Goal: Task Accomplishment & Management: Manage account settings

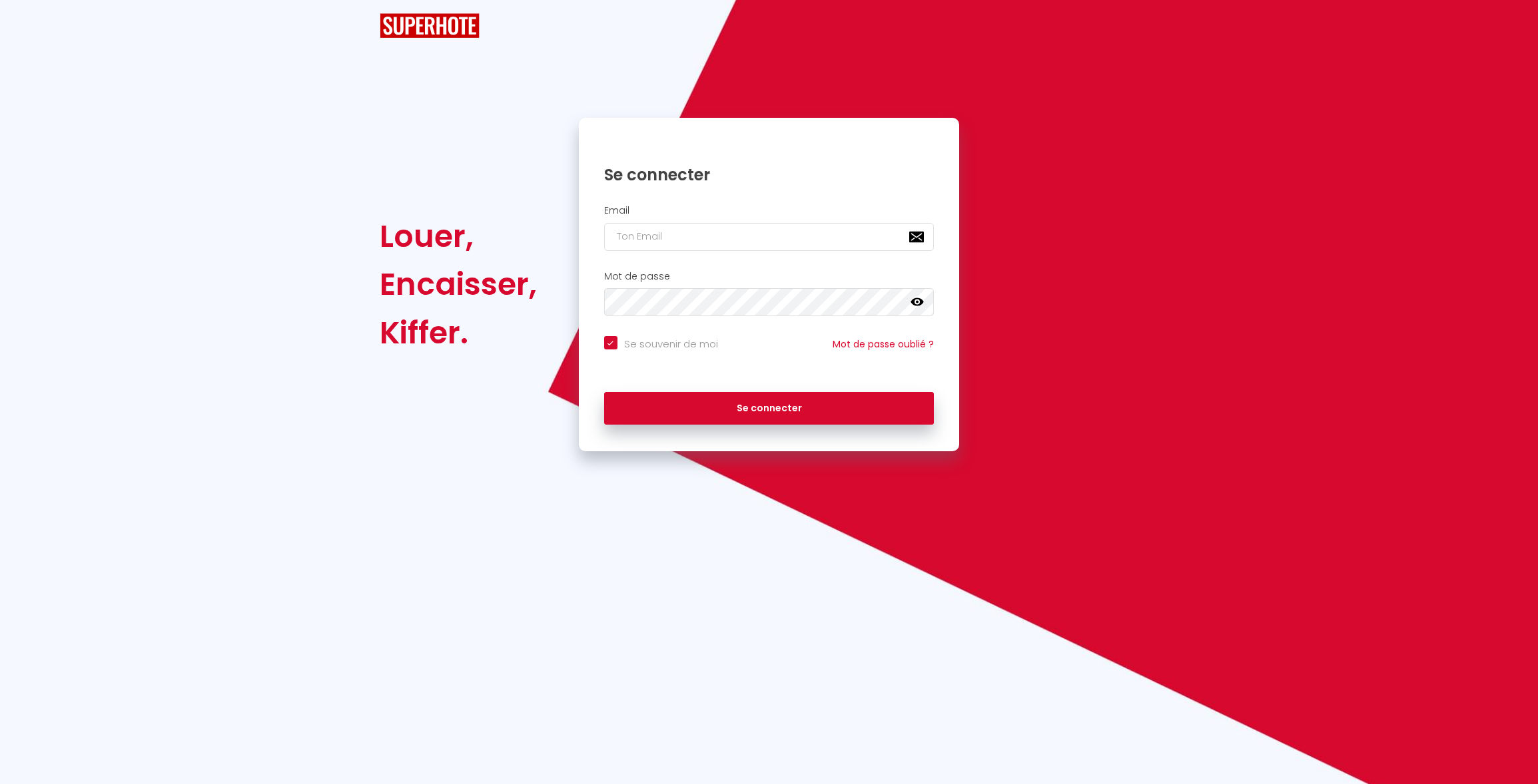
checkbox input "true"
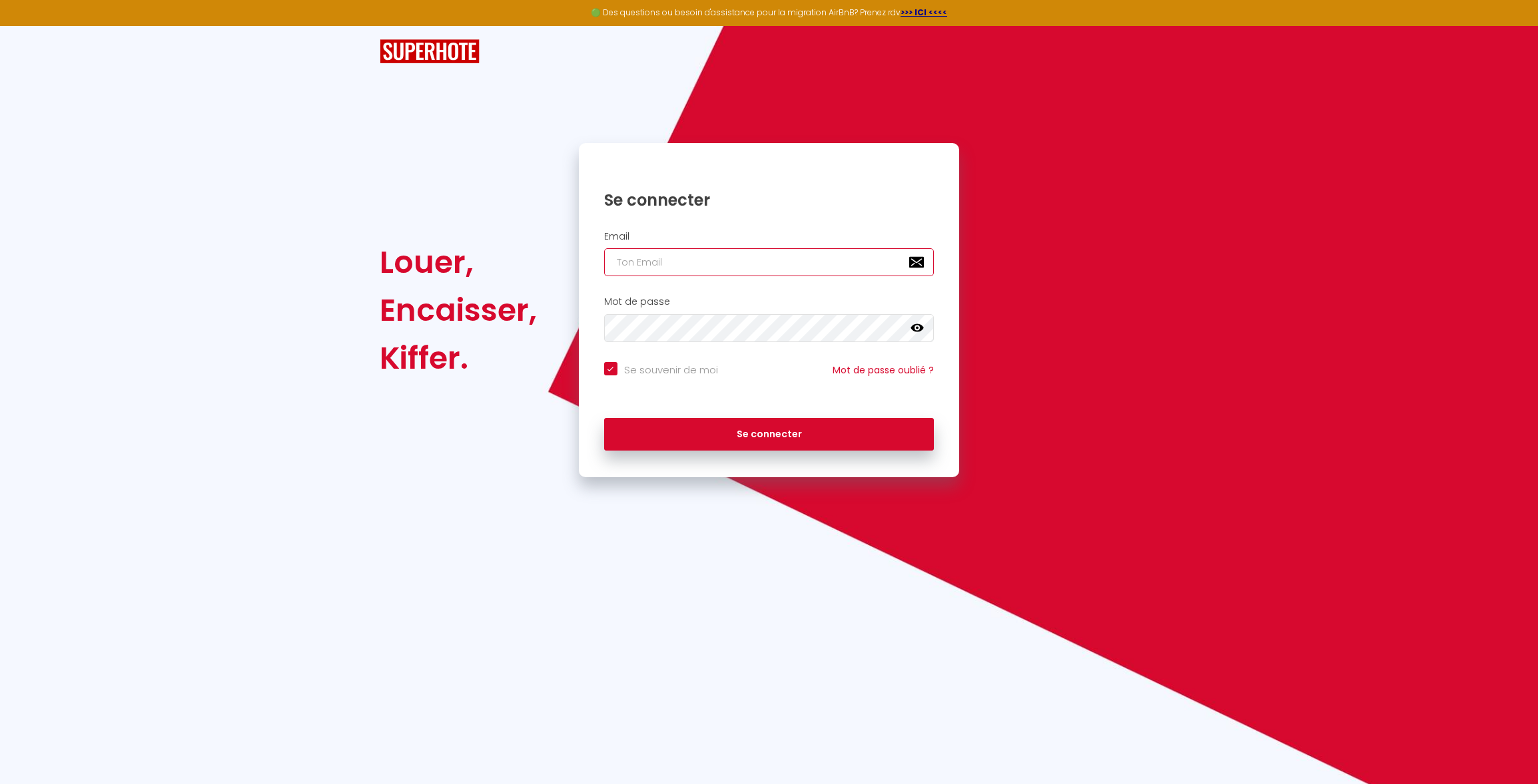
click at [893, 269] on input "email" at bounding box center [769, 262] width 330 height 28
click at [604, 276] on div at bounding box center [604, 276] width 0 height 0
type input "[EMAIL_ADDRESS][DOMAIN_NAME]"
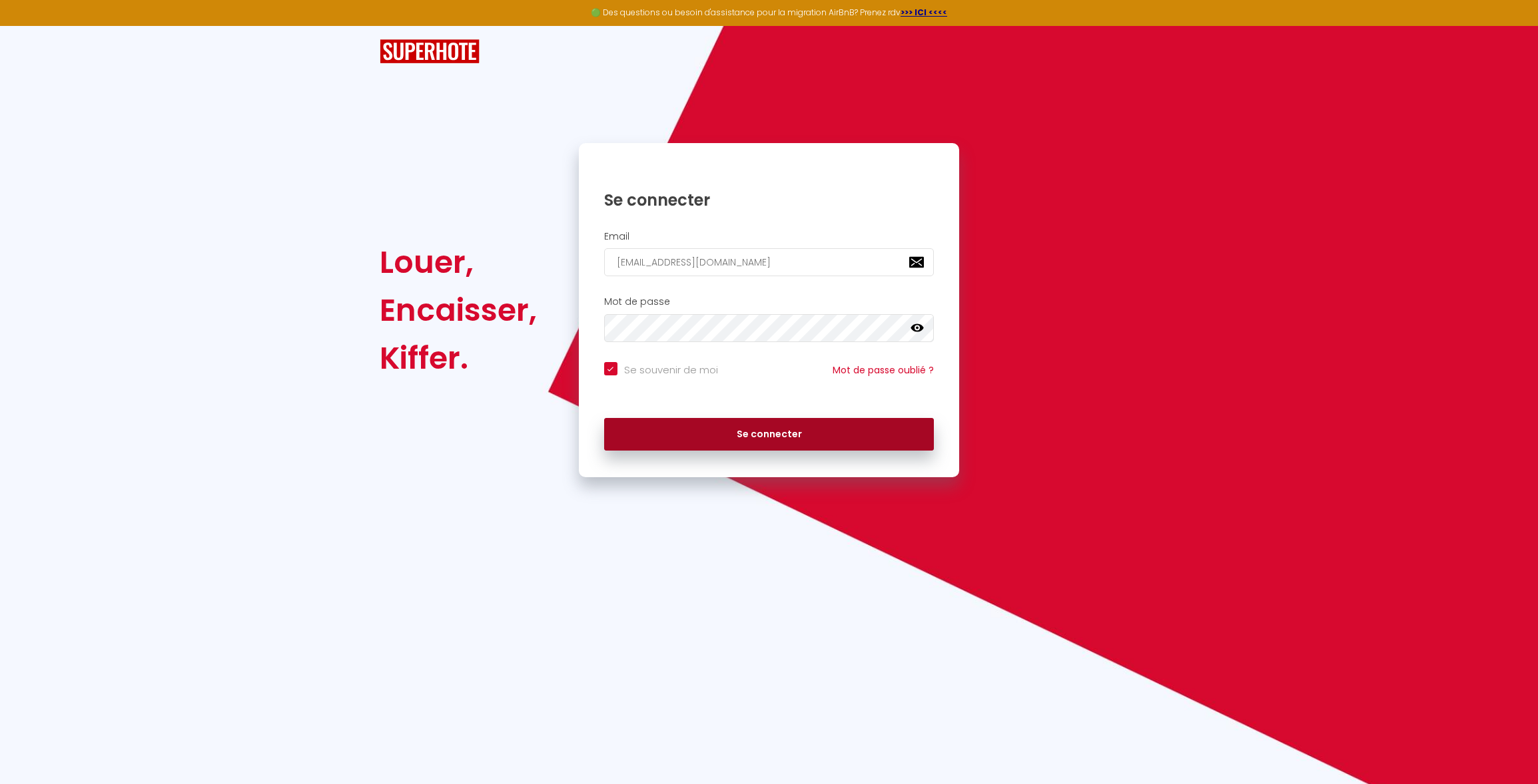
click at [806, 440] on button "Se connecter" at bounding box center [769, 435] width 330 height 33
checkbox input "true"
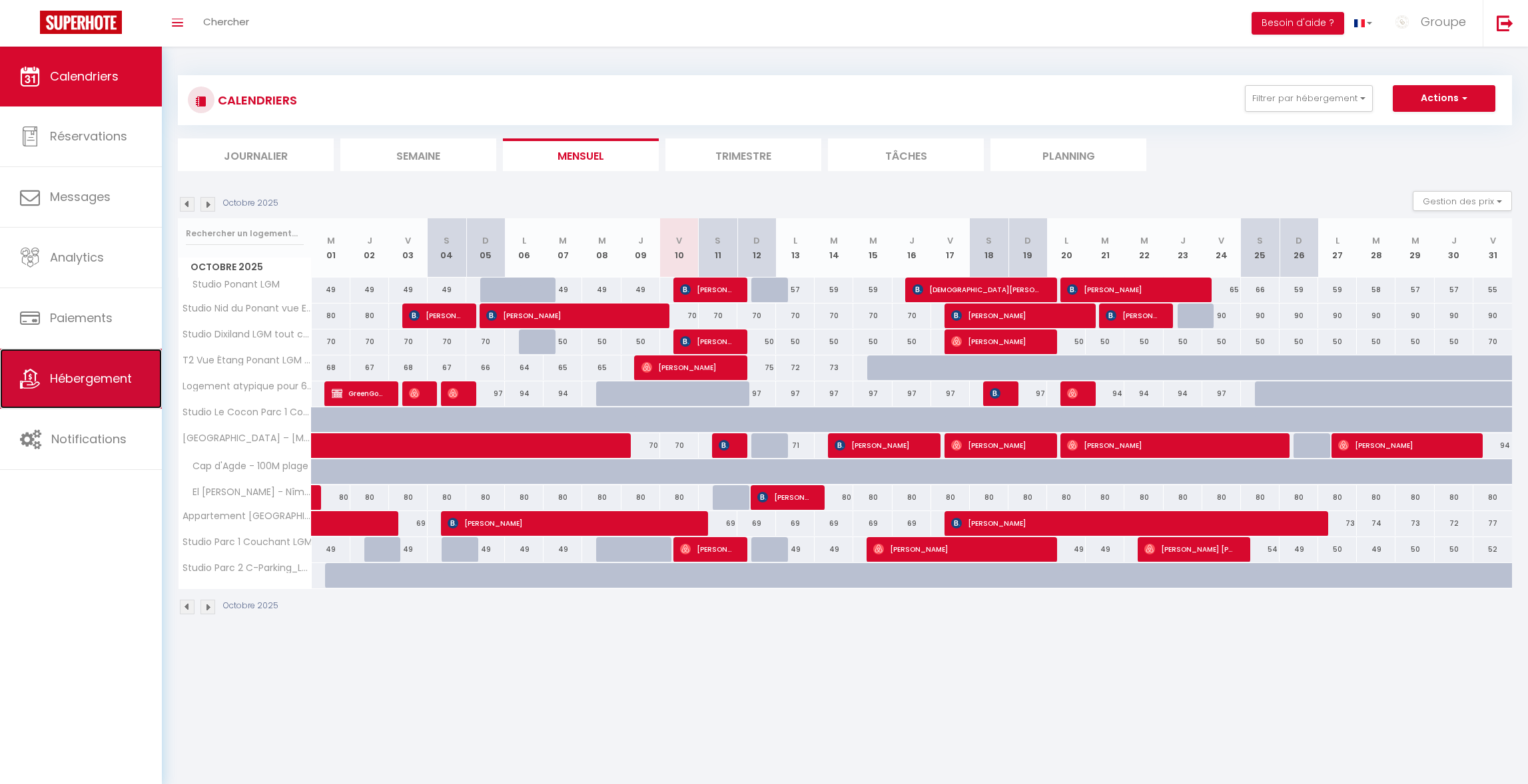
click at [116, 399] on link "Hébergement" at bounding box center [80, 378] width 162 height 60
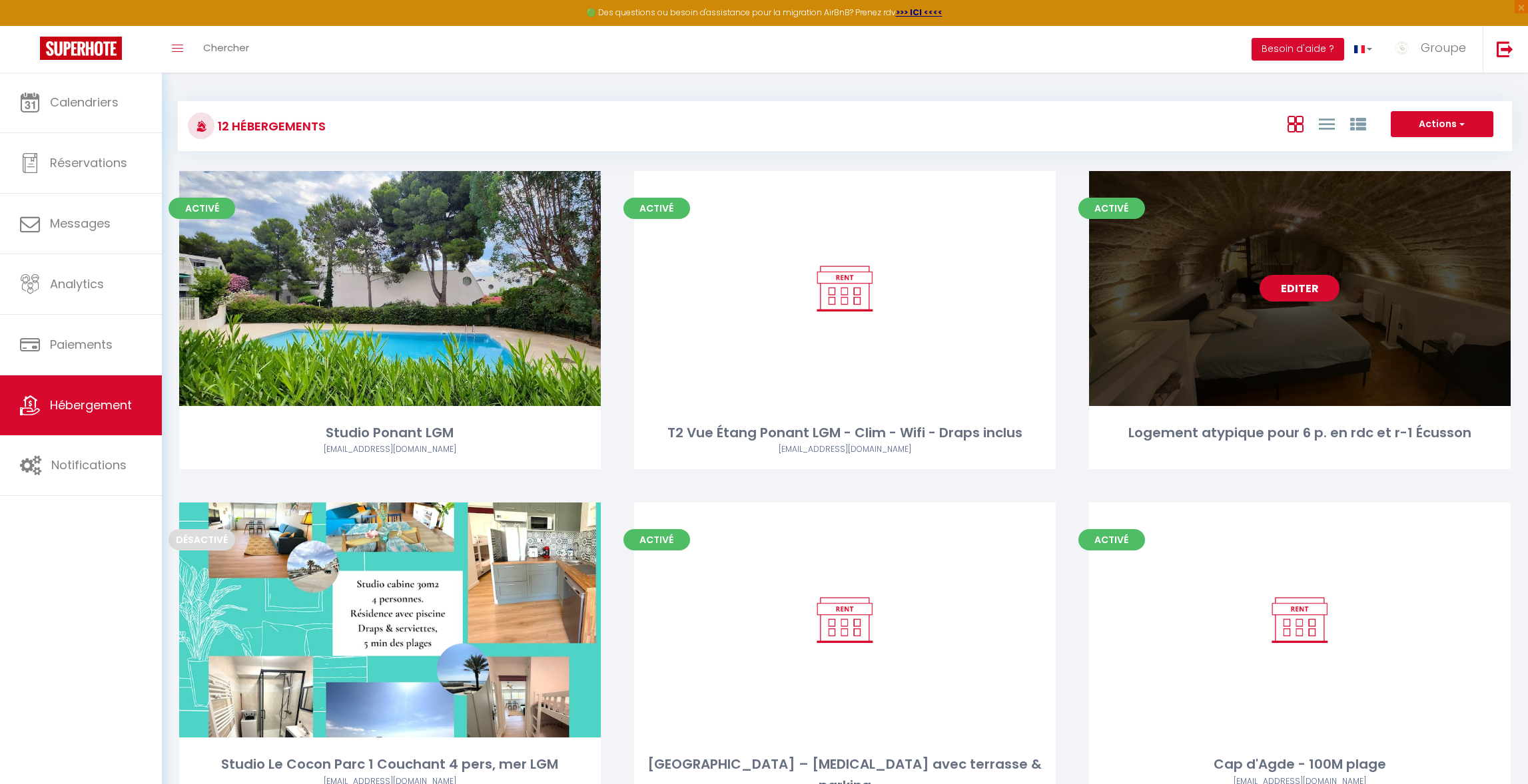
click at [1306, 277] on link "Editer" at bounding box center [1299, 288] width 80 height 27
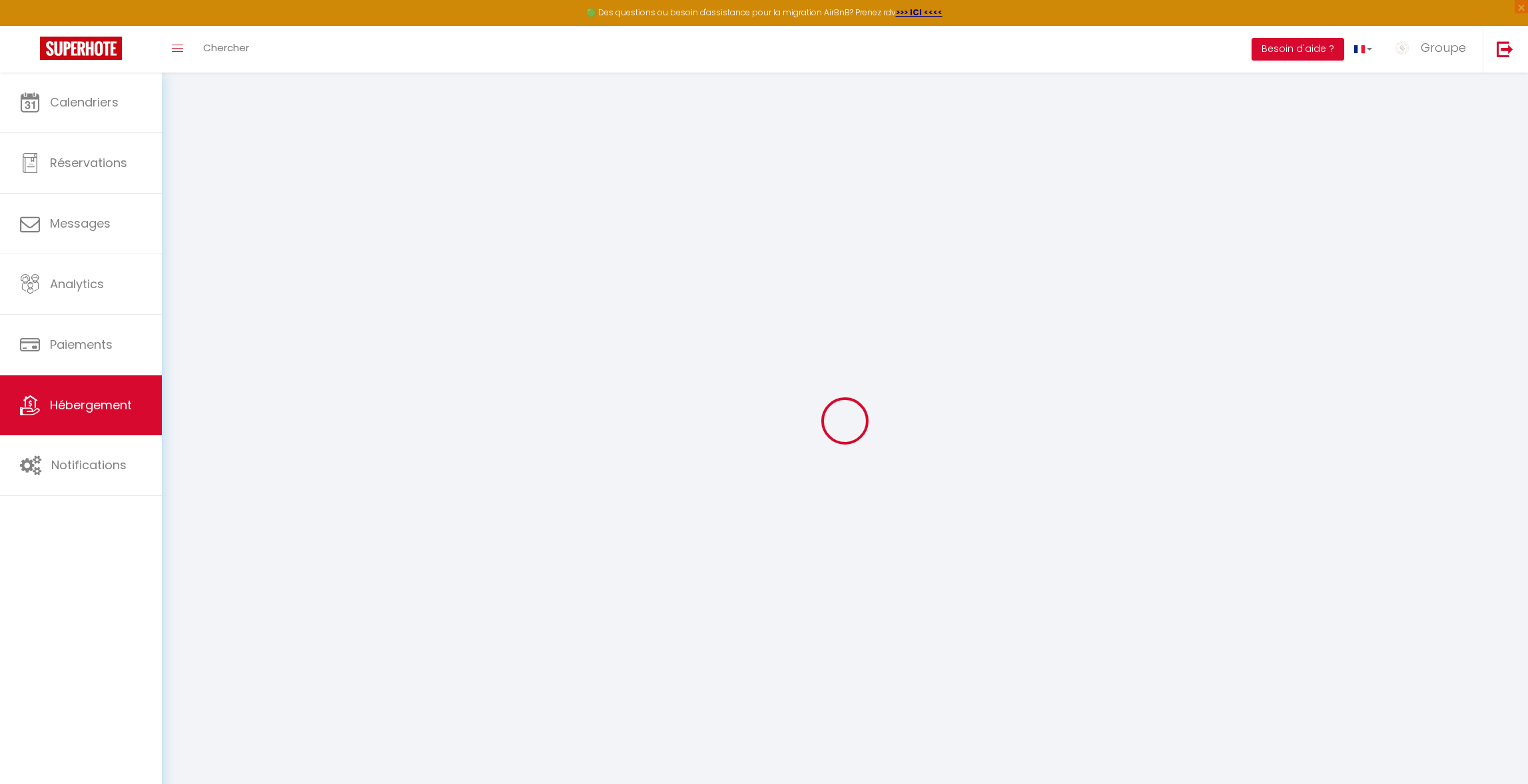
select select
select select "false"
select select
checkbox input "false"
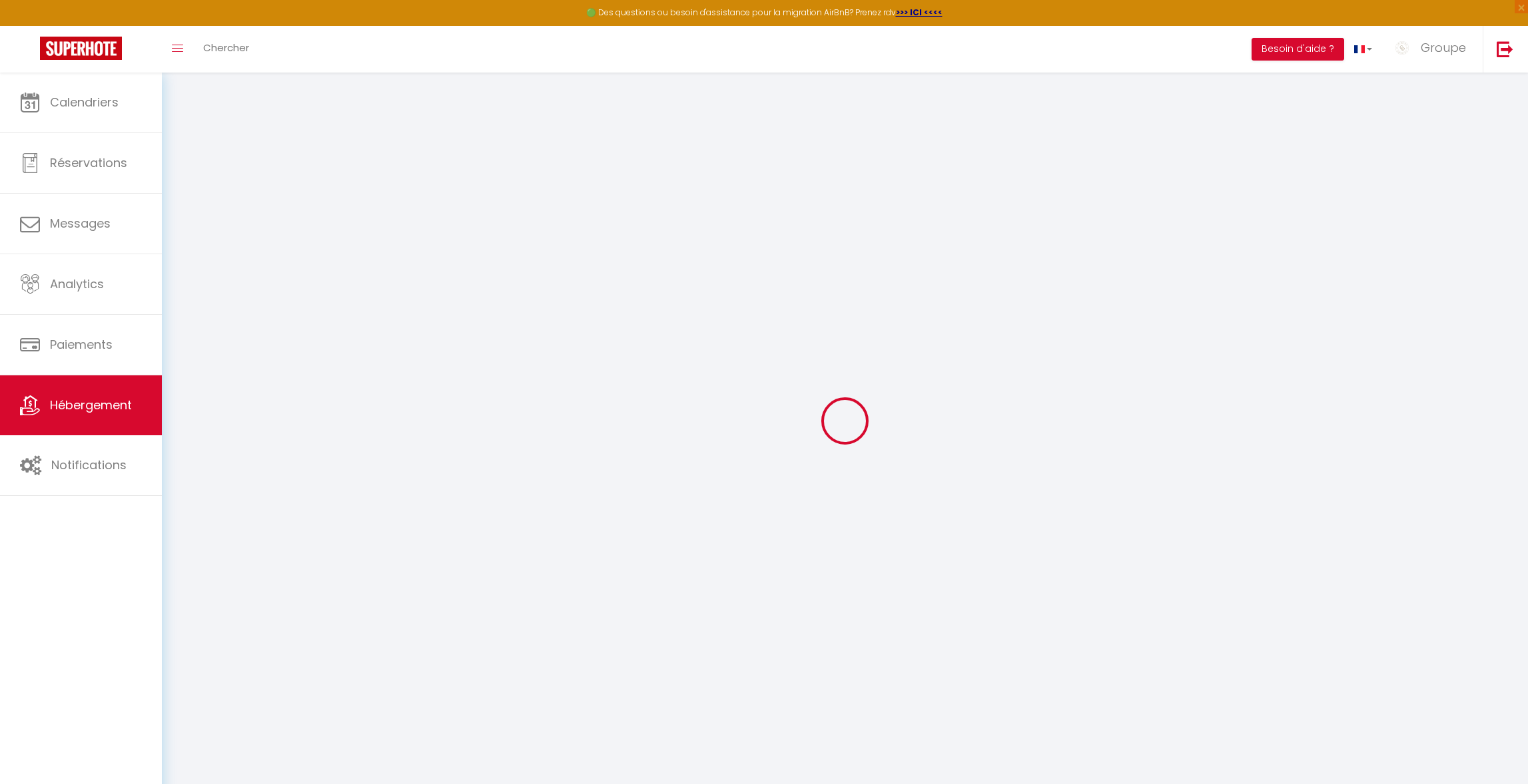
checkbox input "false"
select select
select select "14:00"
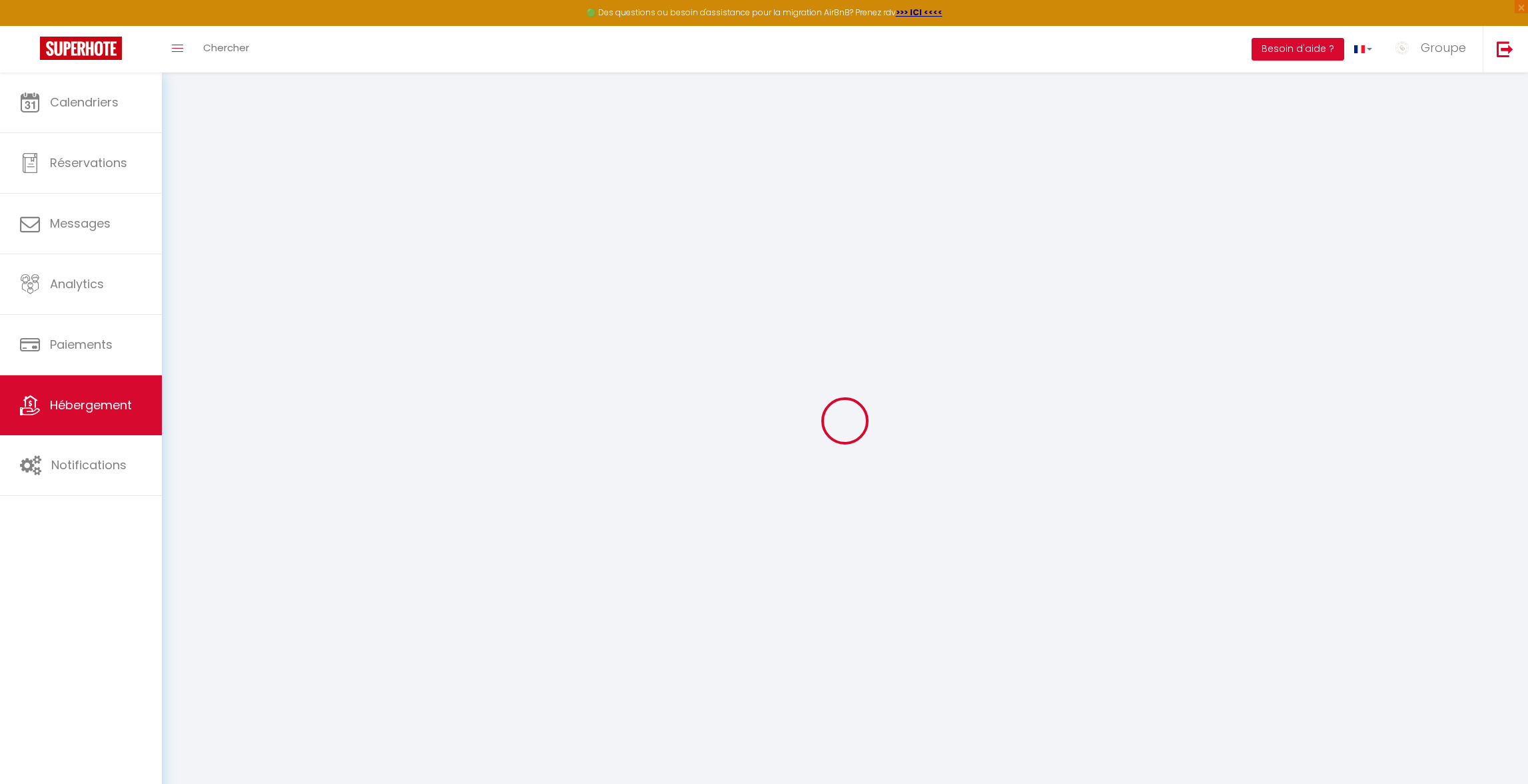
select select
select select "11:00"
select select "30"
select select "120"
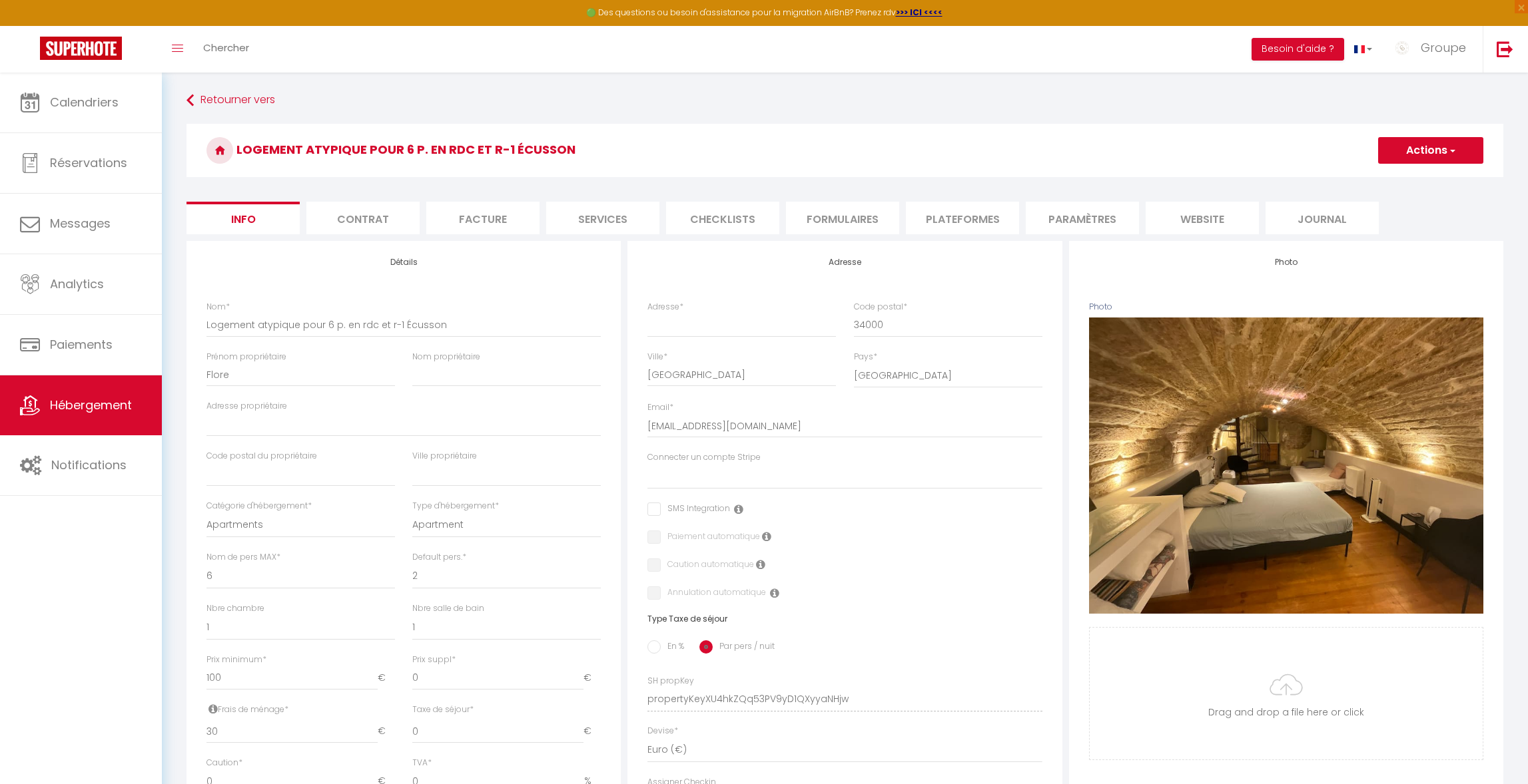
select select
checkbox input "false"
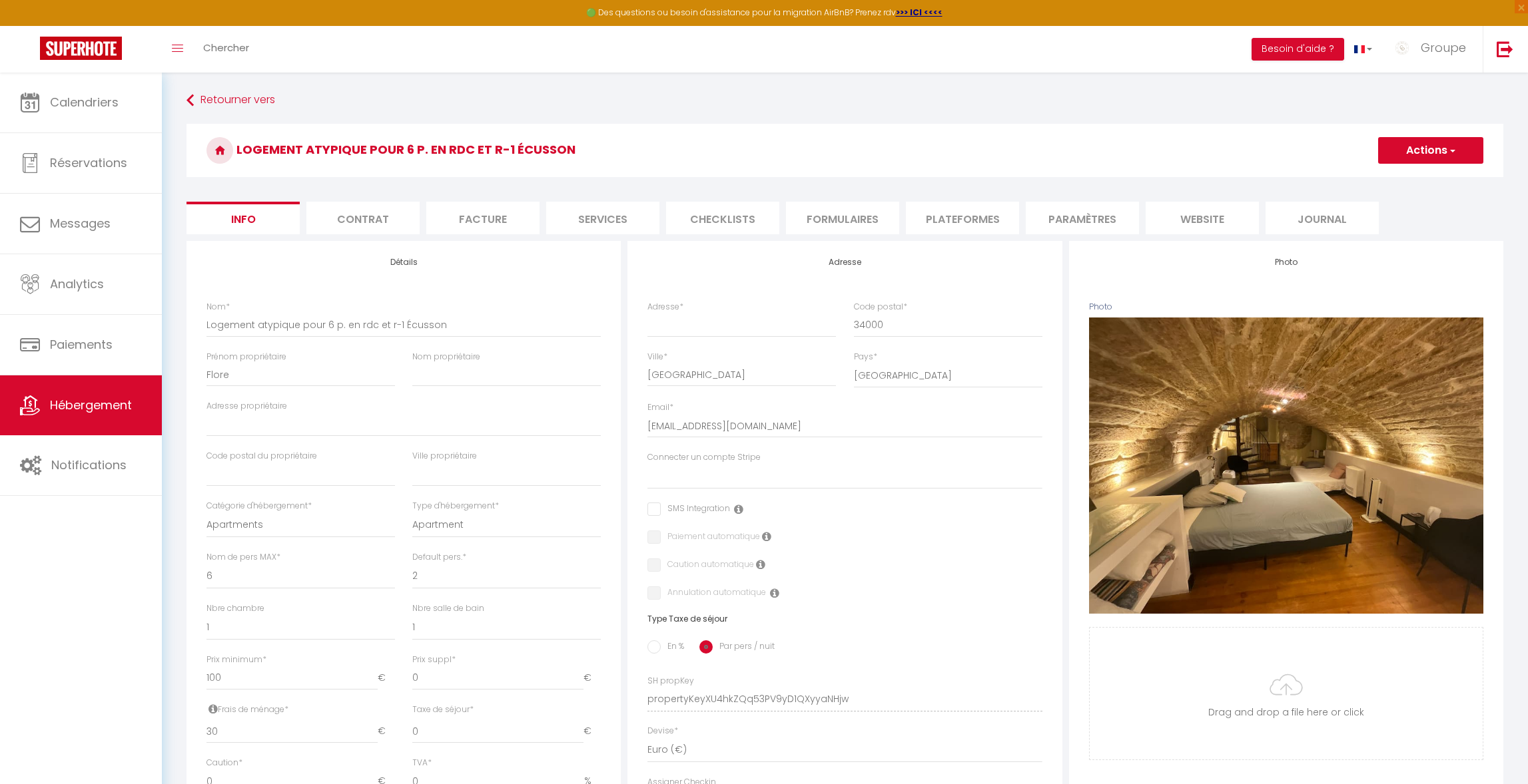
checkbox input "false"
click at [957, 219] on li "Plateformes" at bounding box center [962, 218] width 113 height 33
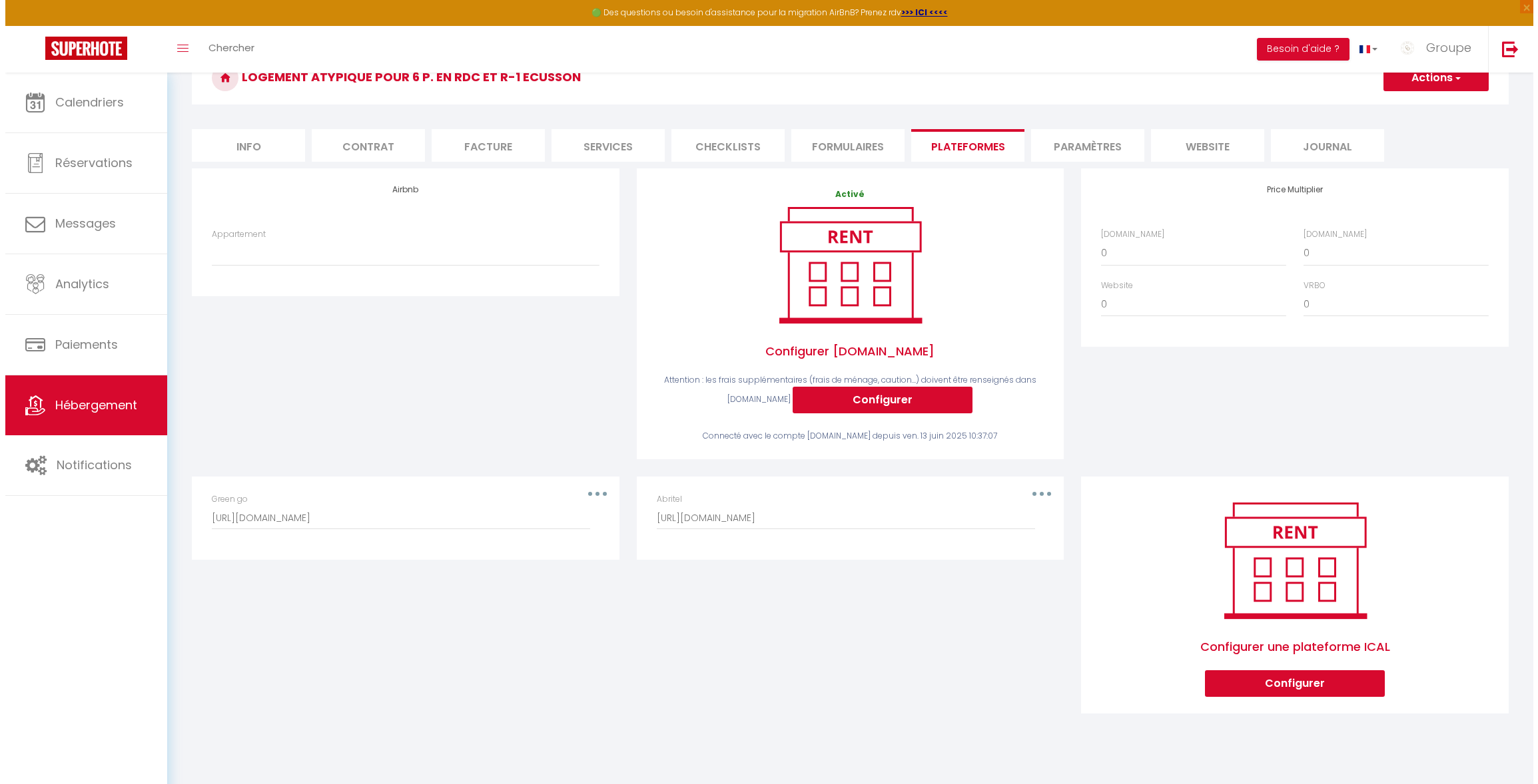
scroll to position [65, 0]
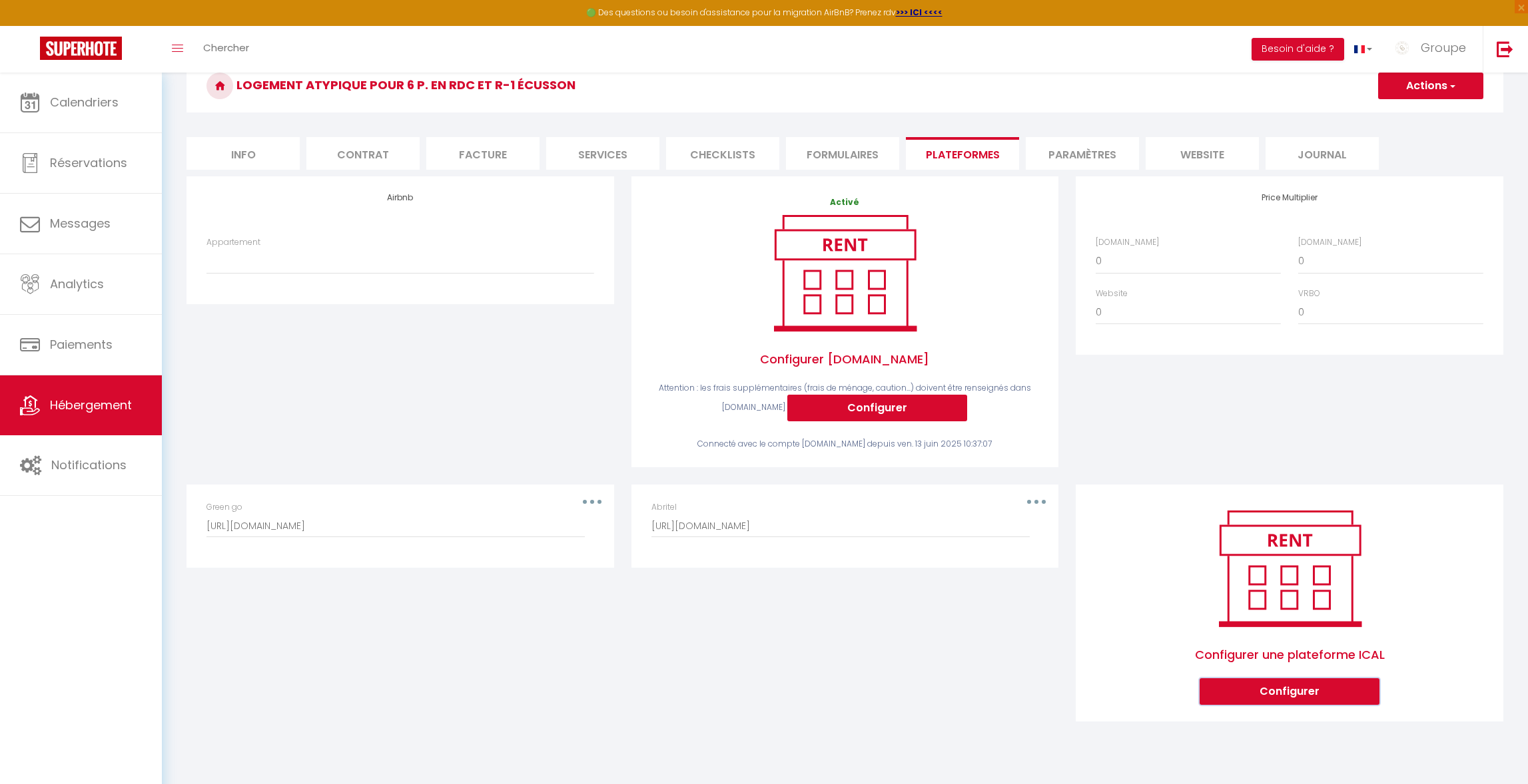
click at [1280, 698] on button "Configurer" at bounding box center [1290, 692] width 180 height 27
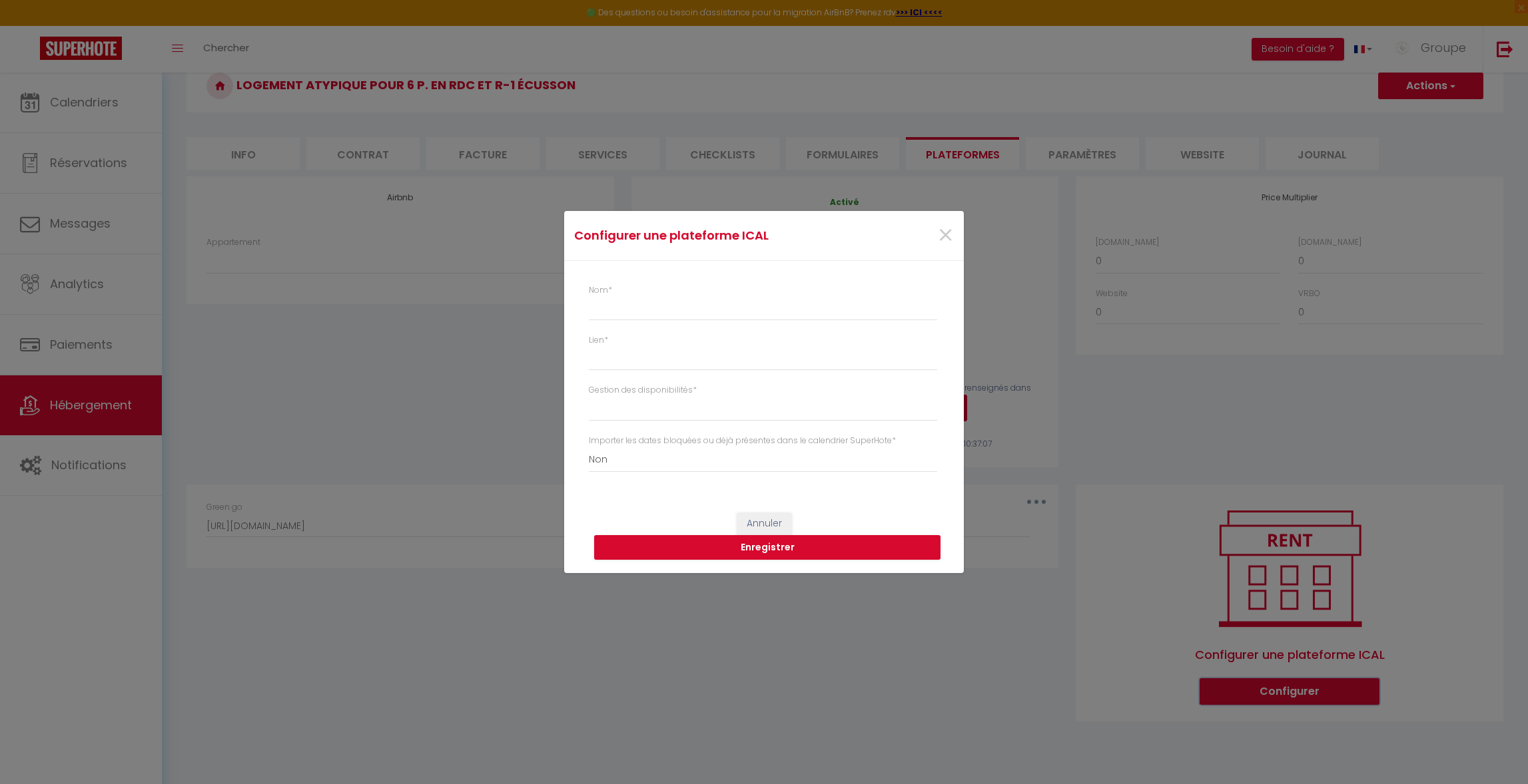
select select "1"
click at [637, 340] on div "Lien *" at bounding box center [772, 352] width 357 height 37
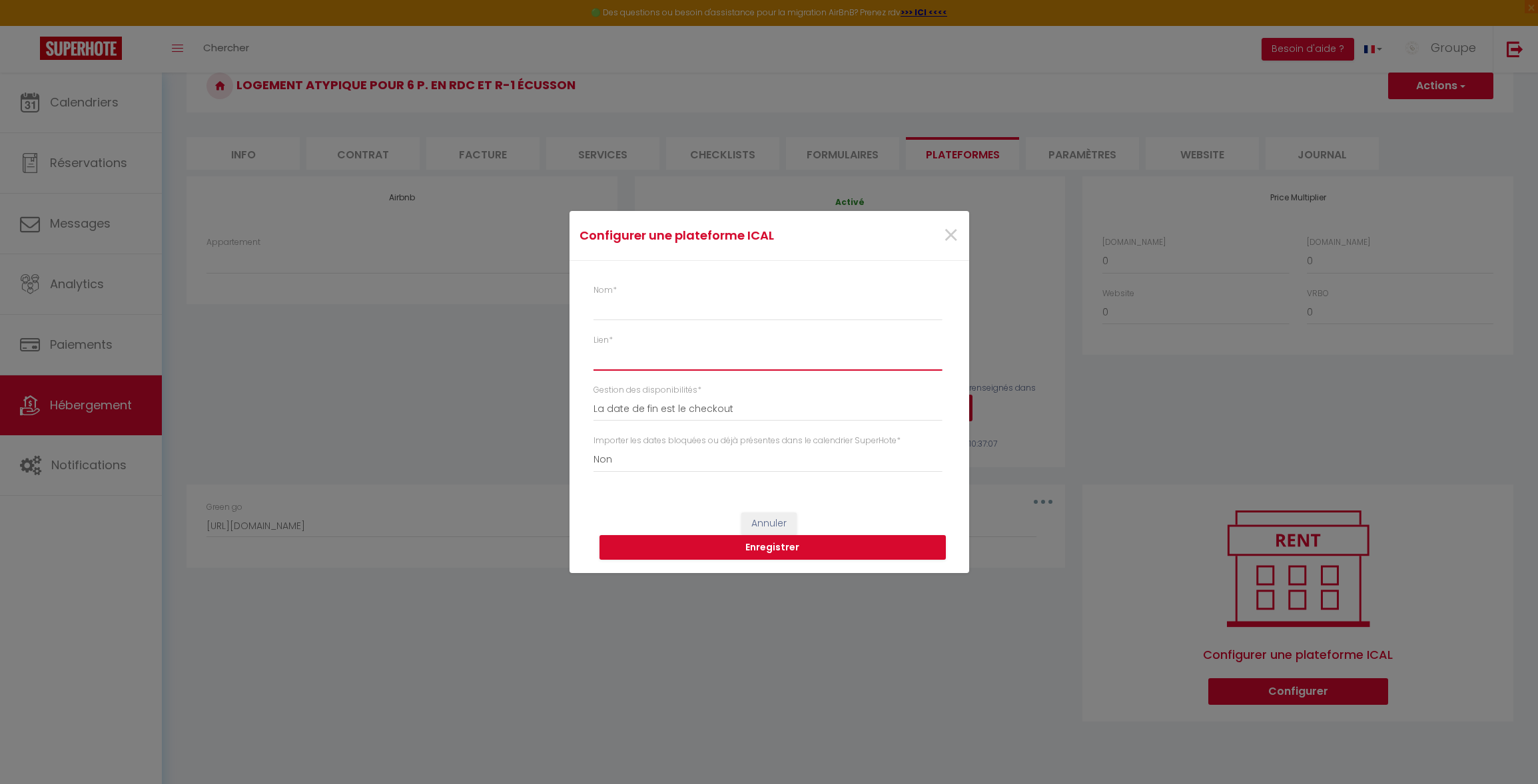
click at [636, 361] on input "Lien *" at bounding box center [768, 358] width 349 height 24
click at [632, 306] on input "Nom *" at bounding box center [768, 309] width 349 height 24
click at [624, 317] on input "Nom *" at bounding box center [768, 309] width 349 height 24
type input "Airbnb"
click at [637, 370] on div "Nom * Airbnb Lien * Gestion des disponibilités * La date de fin est le checkout…" at bounding box center [772, 385] width 357 height 201
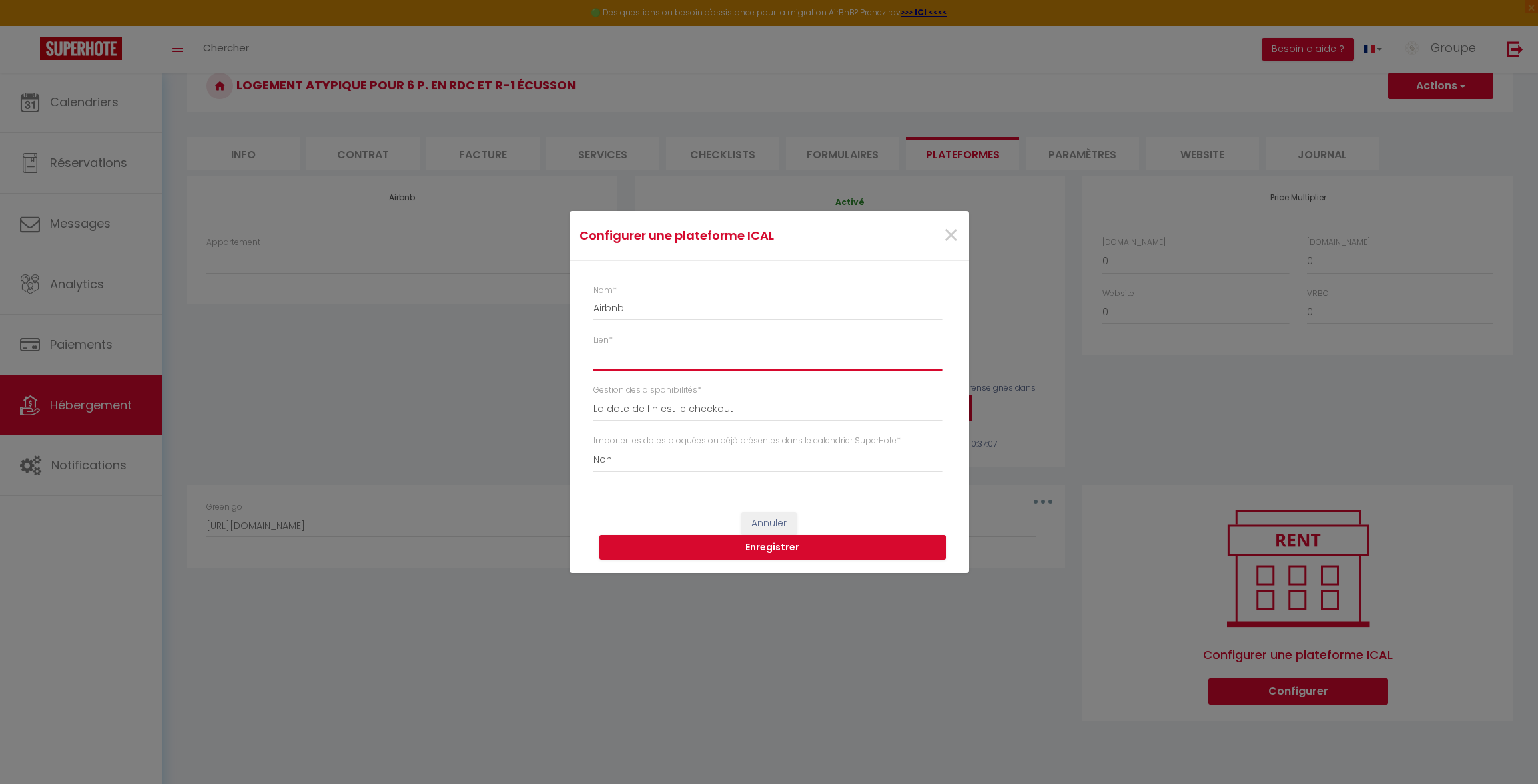
click at [636, 364] on input "Lien *" at bounding box center [768, 358] width 349 height 24
click at [661, 364] on input "Lien *" at bounding box center [768, 358] width 349 height 24
paste input "[URL][DOMAIN_NAME]"
type input "[URL][DOMAIN_NAME]"
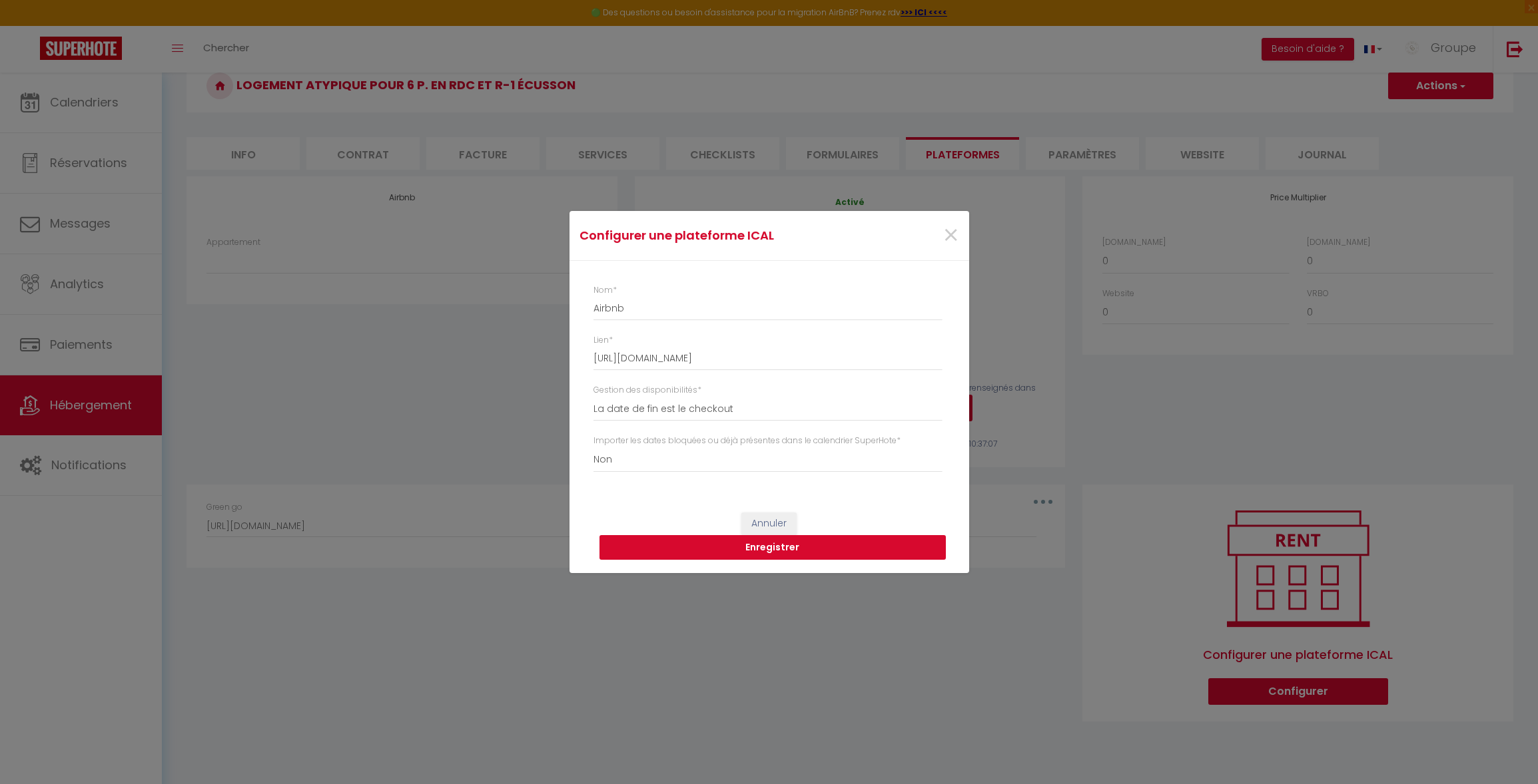
click at [777, 551] on button "Enregistrer" at bounding box center [773, 548] width 347 height 25
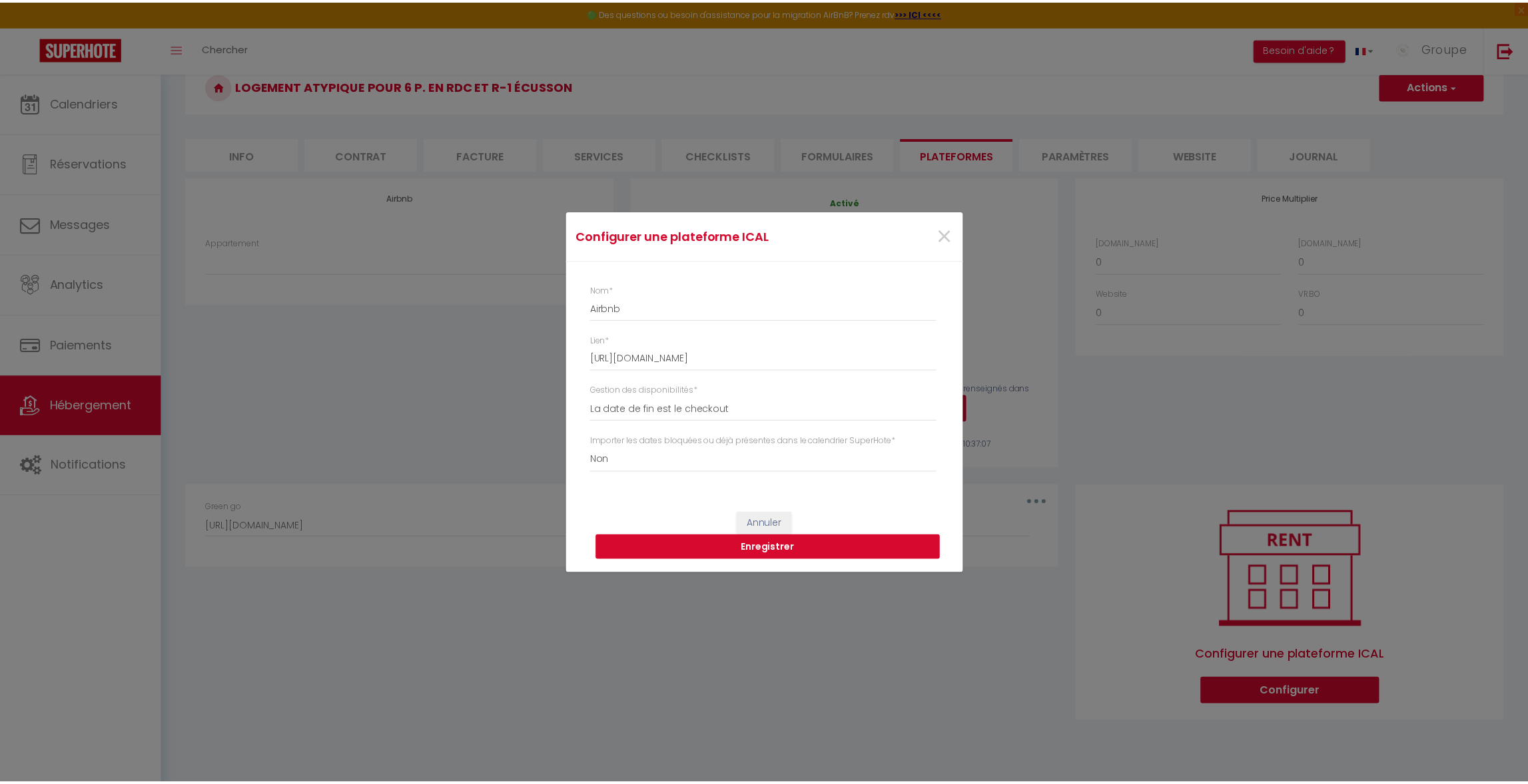
scroll to position [0, 0]
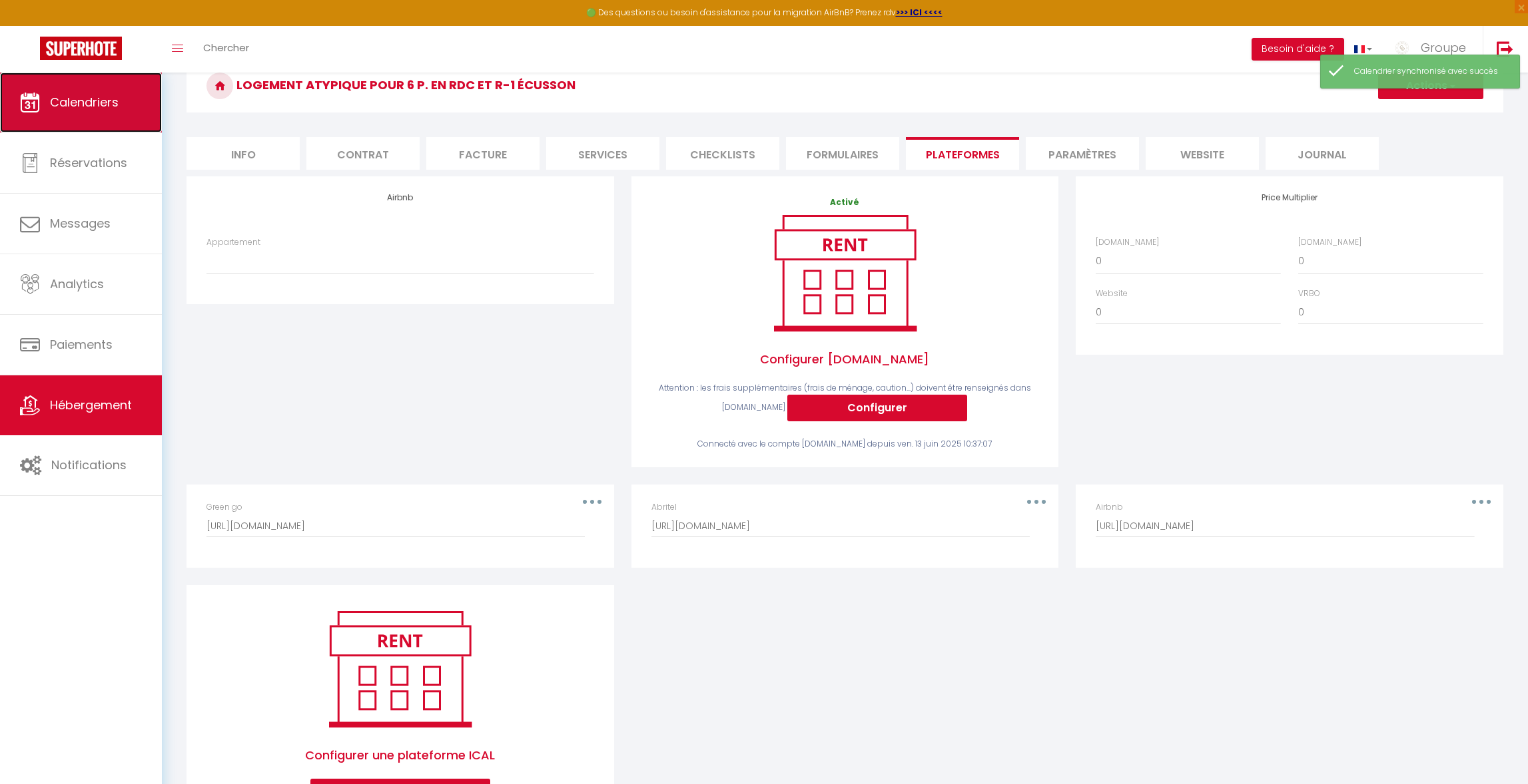
click at [82, 106] on span "Calendriers" at bounding box center [84, 102] width 69 height 16
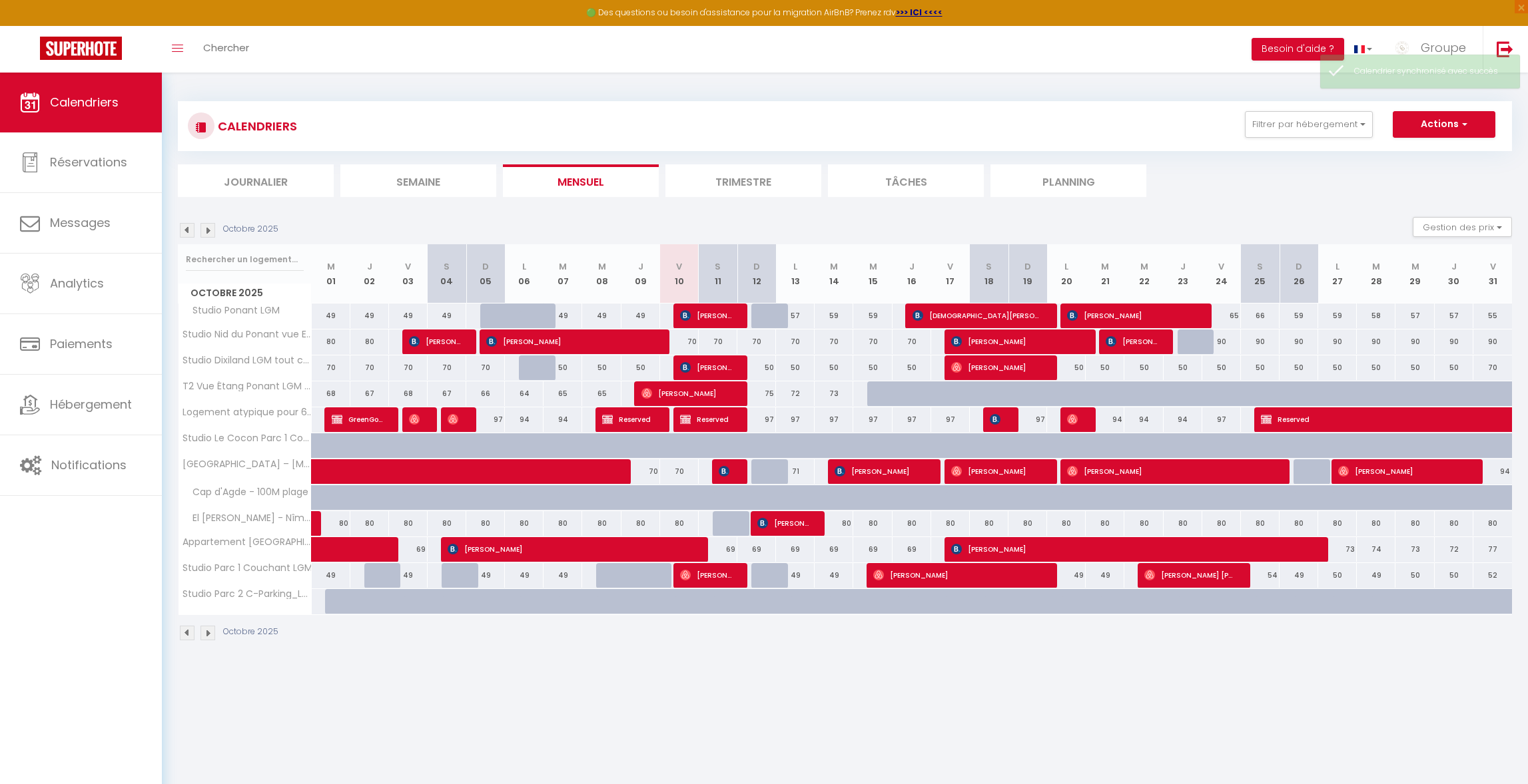
click at [209, 233] on img at bounding box center [207, 229] width 15 height 15
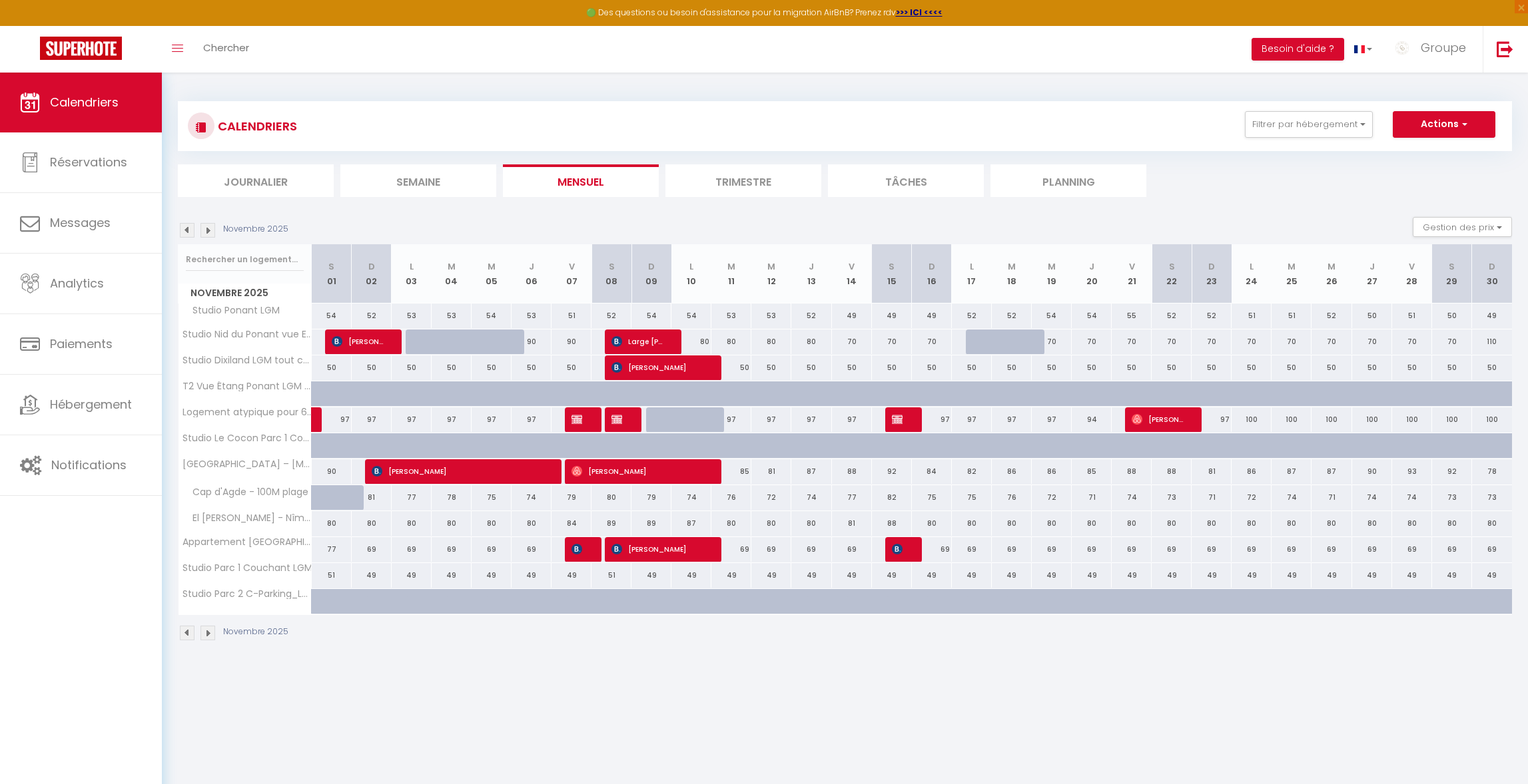
click at [673, 418] on div at bounding box center [690, 420] width 40 height 25
type input "97"
type input "Lun 10 Novembre 2025"
type input "[DATE] Novembre 2025"
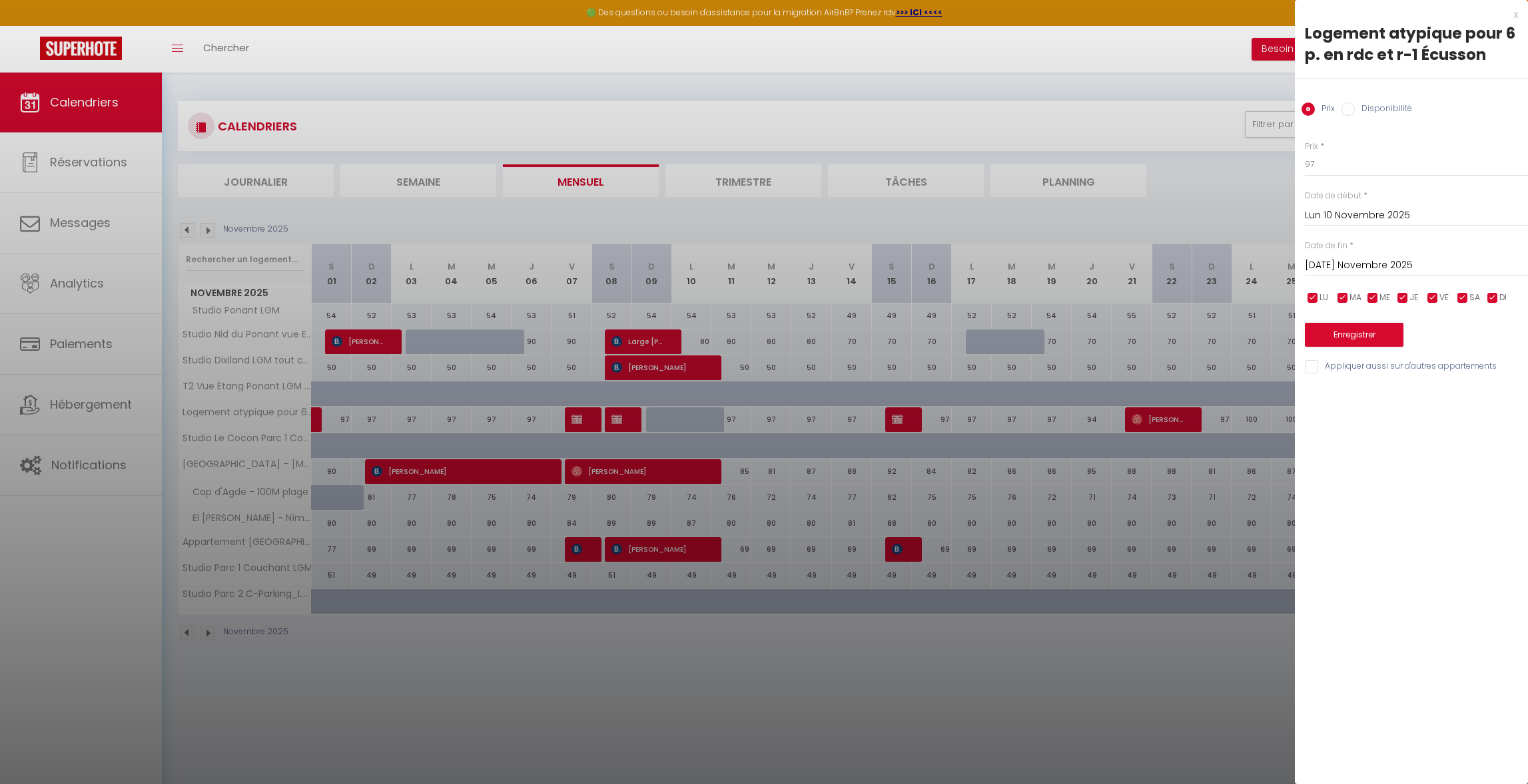
click at [1344, 111] on input "Disponibilité" at bounding box center [1348, 109] width 14 height 14
radio input "true"
radio input "false"
click at [1338, 220] on input "Lun 10 Novembre 2025" at bounding box center [1416, 217] width 223 height 17
click at [1322, 343] on span "9" at bounding box center [1320, 347] width 29 height 27
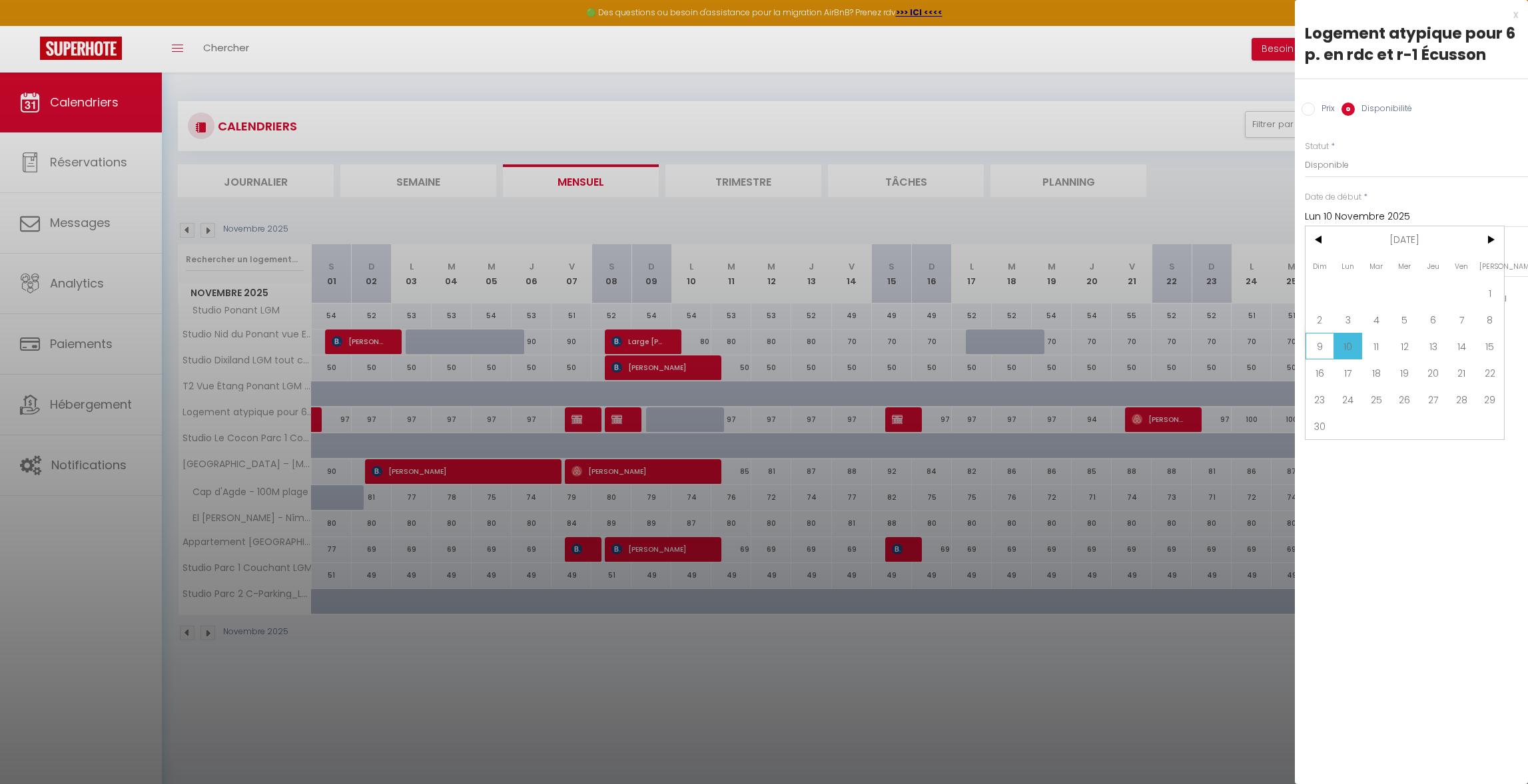
type input "Dim 09 Novembre 2025"
click at [1368, 330] on button "Enregistrer" at bounding box center [1354, 336] width 99 height 24
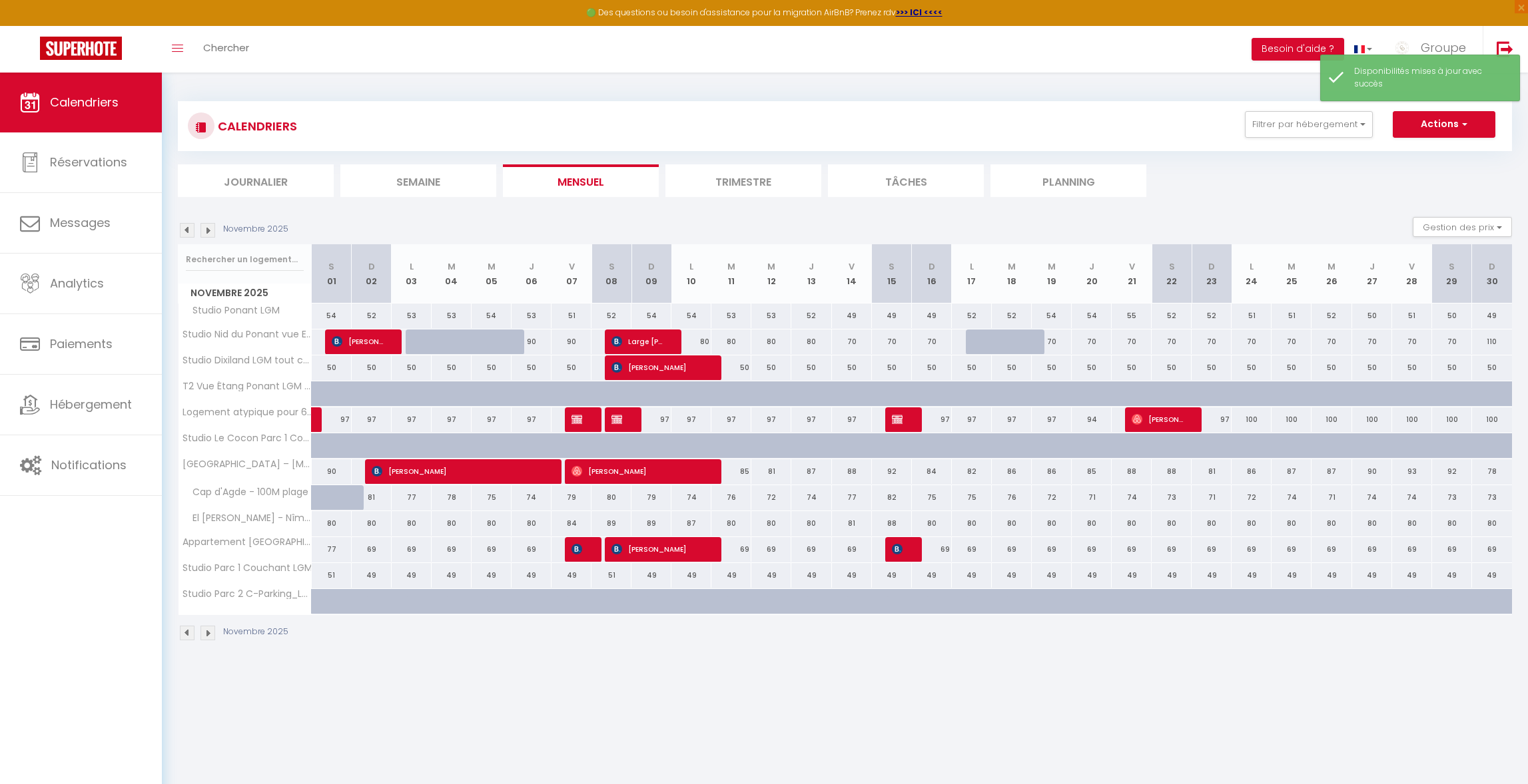
click at [187, 233] on img at bounding box center [187, 229] width 15 height 15
